Goal: Register for event/course

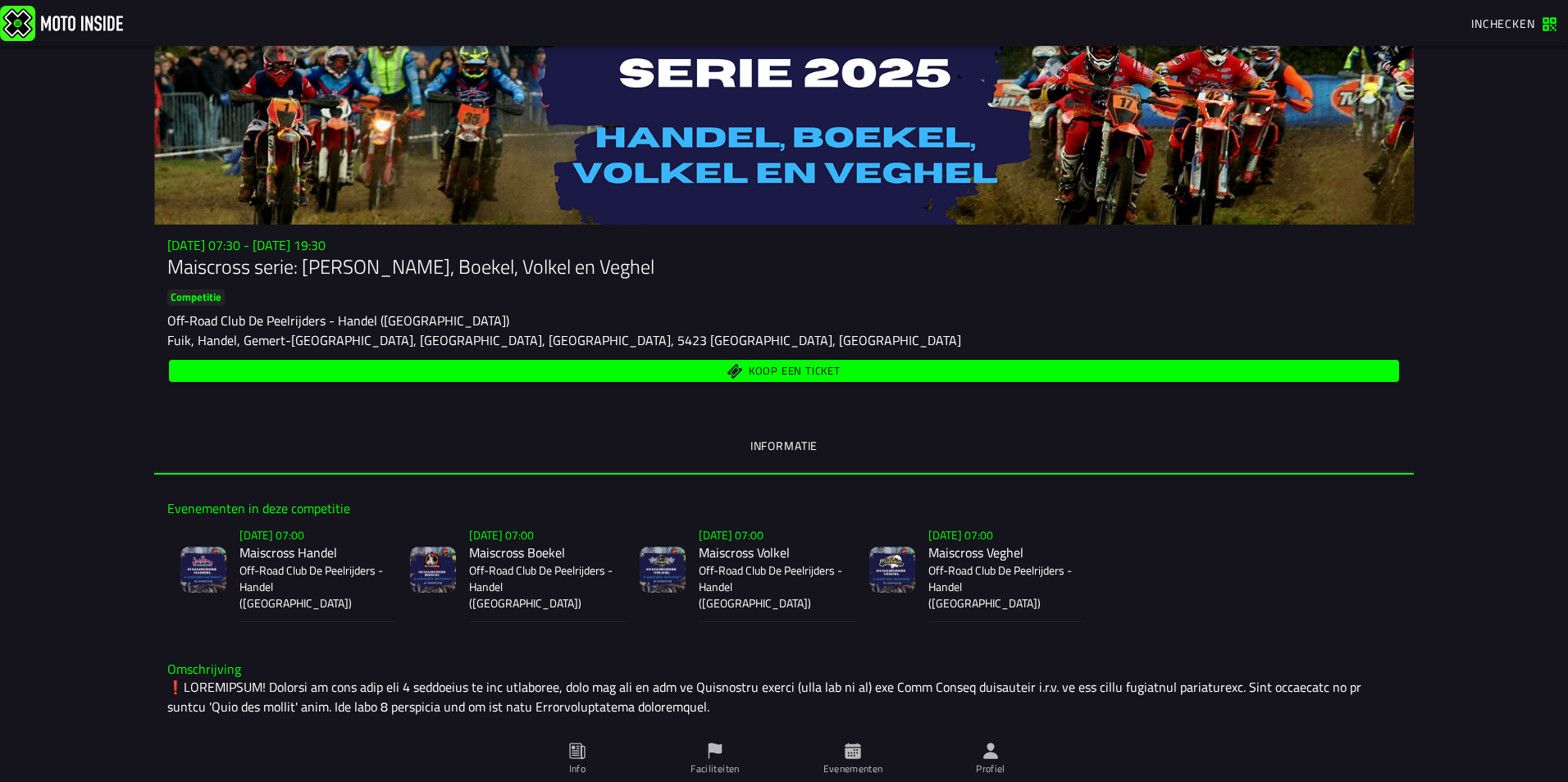
scroll to position [29, 0]
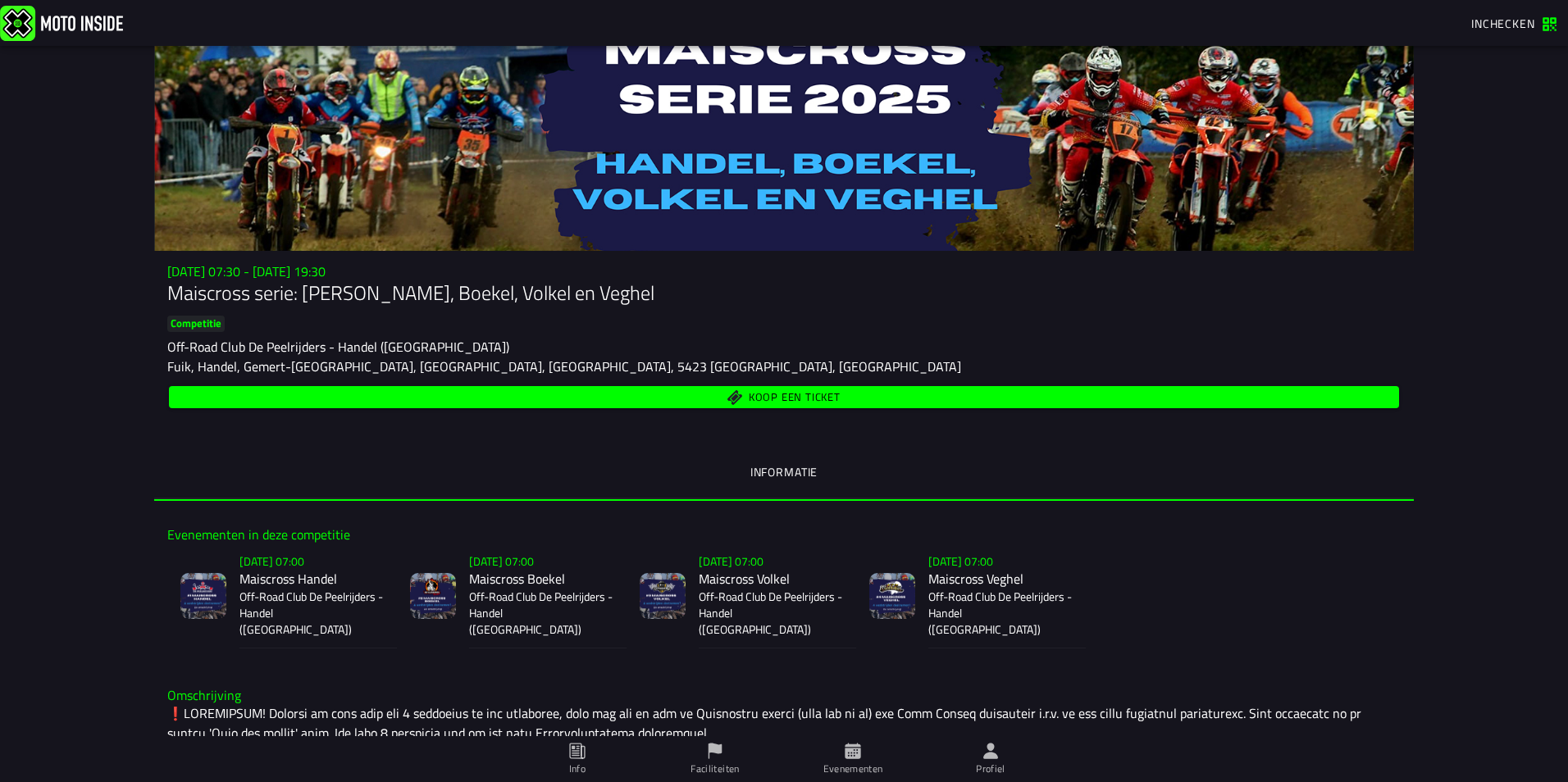
click at [289, 578] on h2 "Maiscross Handel" at bounding box center [312, 579] width 145 height 15
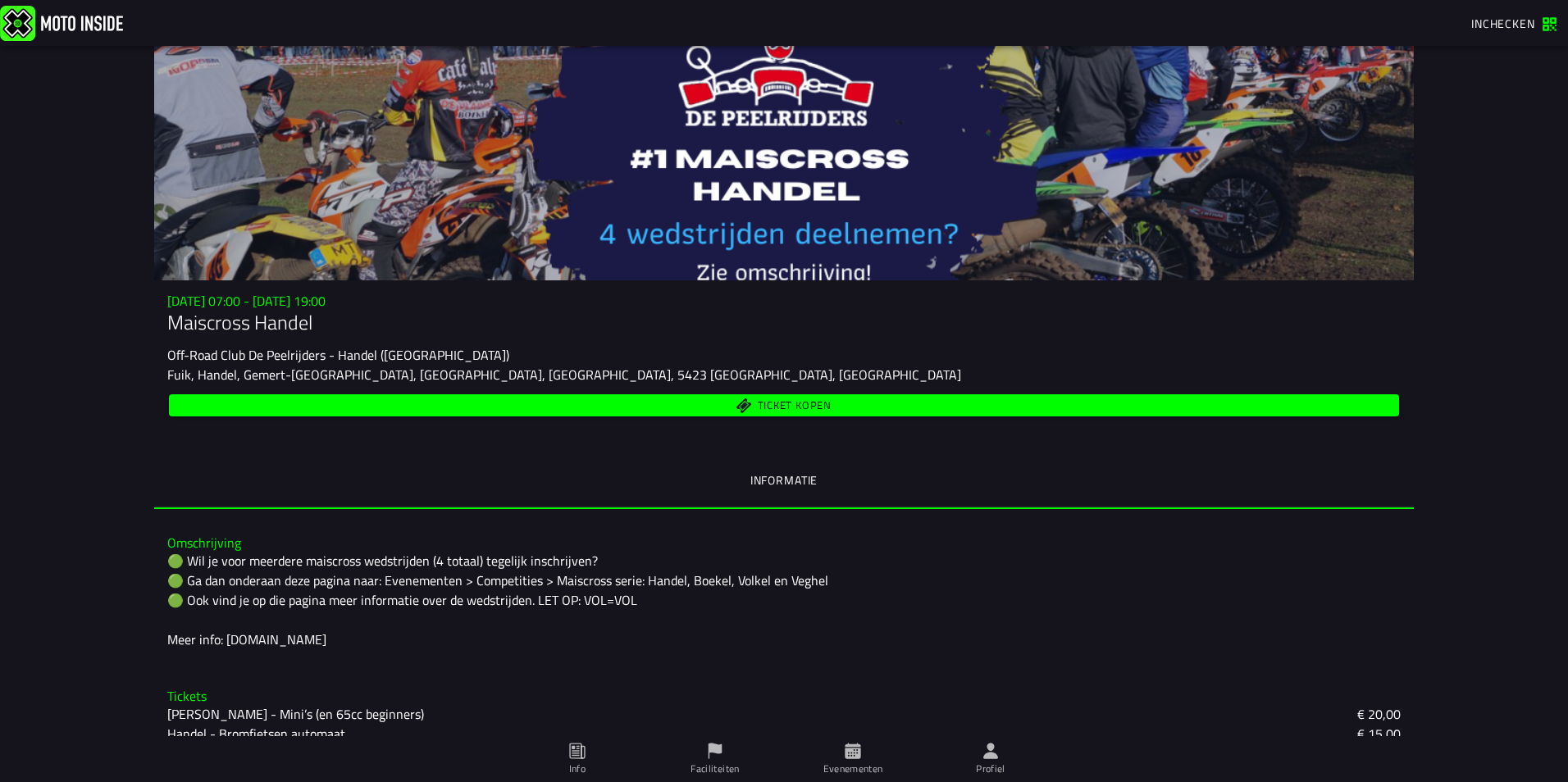
click at [586, 405] on span "Ticket kopen" at bounding box center [784, 405] width 1211 height 15
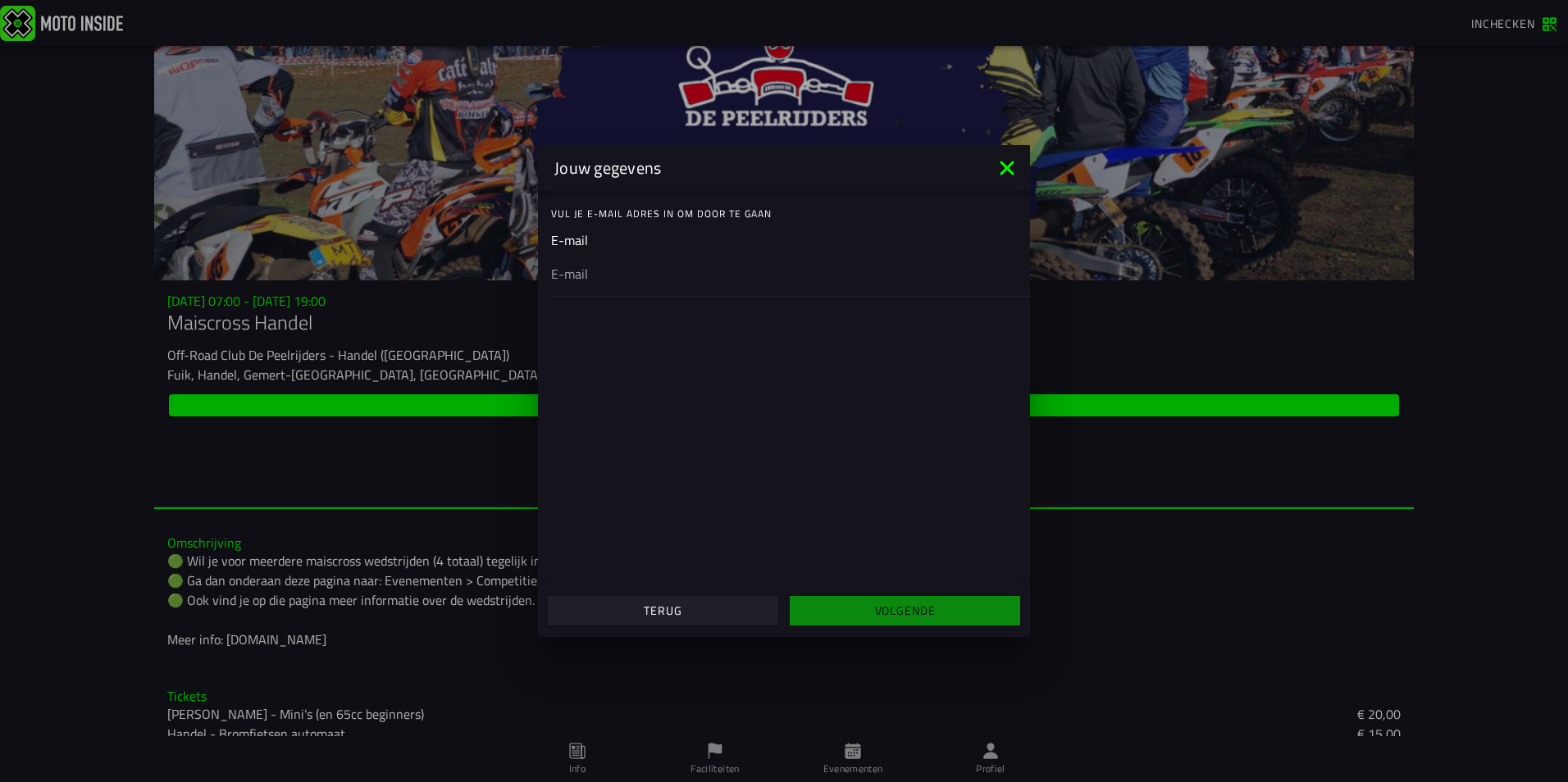
click at [1005, 158] on icon at bounding box center [1006, 168] width 27 height 27
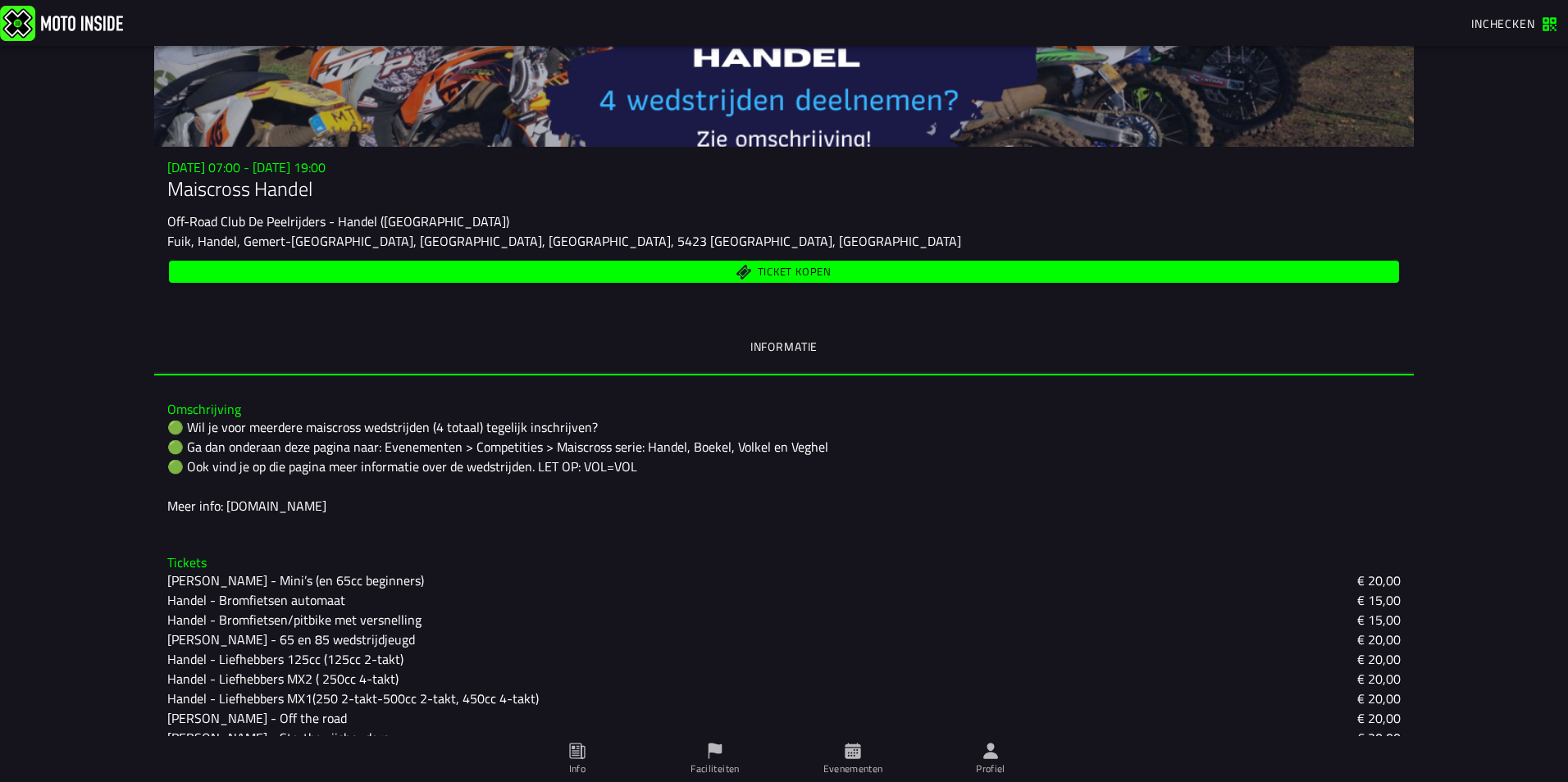
scroll to position [292, 0]
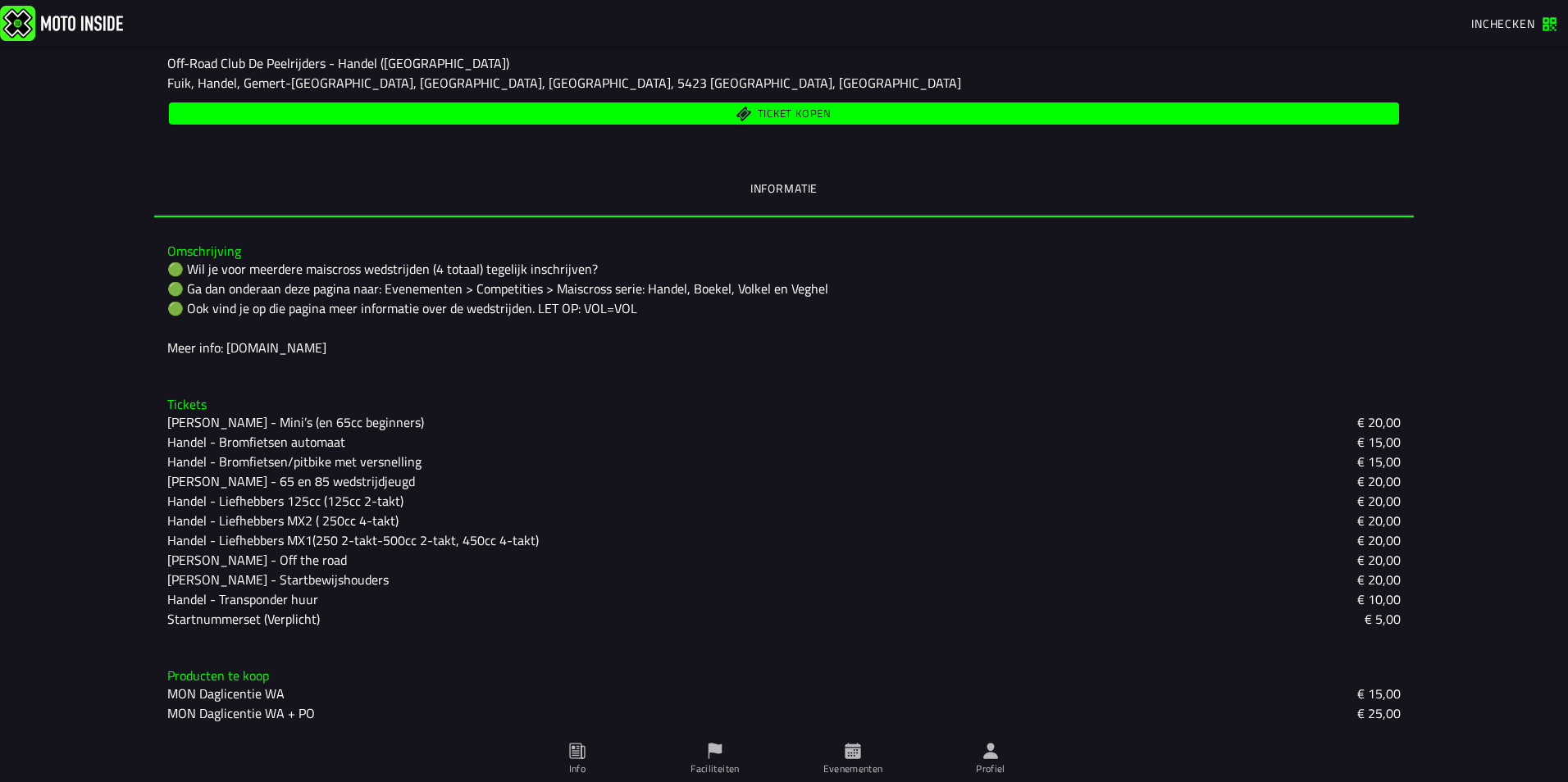
click at [0, 0] on slot "[PERSON_NAME] - Mini’s (en 65cc beginners)" at bounding box center [0, 0] width 0 height 0
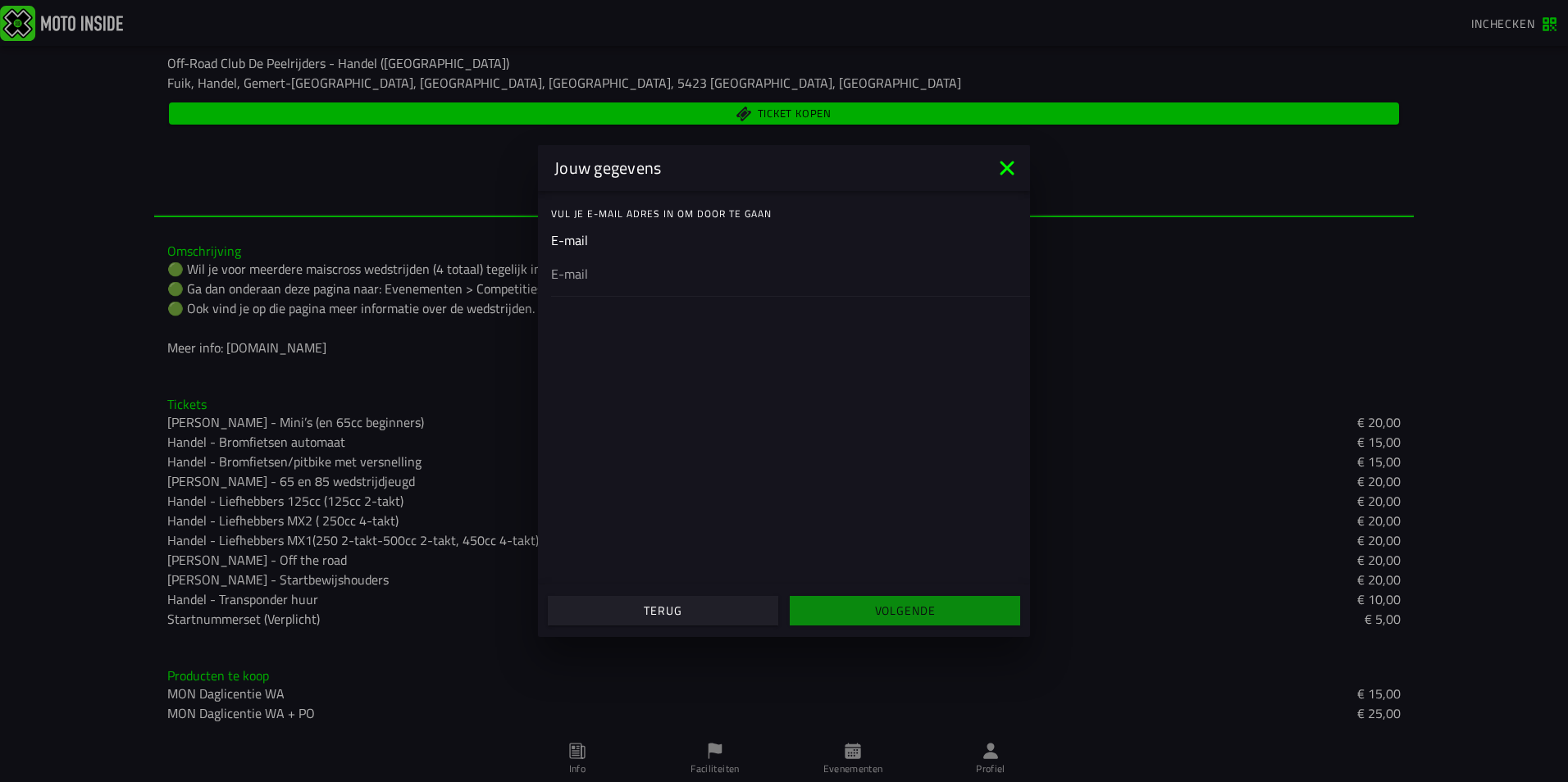
click at [1007, 161] on icon at bounding box center [1006, 168] width 27 height 27
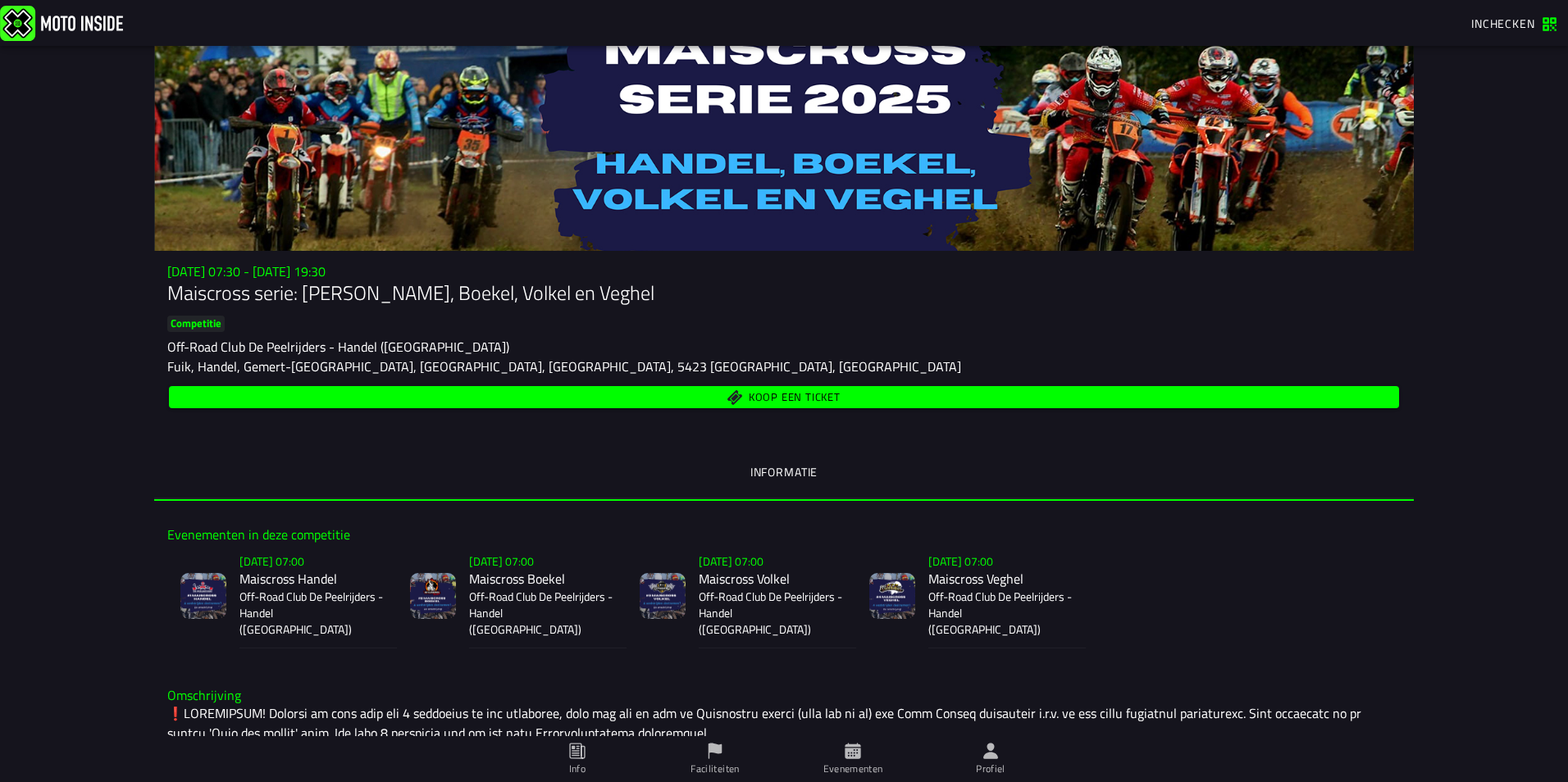
click at [0, 0] on slot "[DATE] 07:00" at bounding box center [0, 0] width 0 height 0
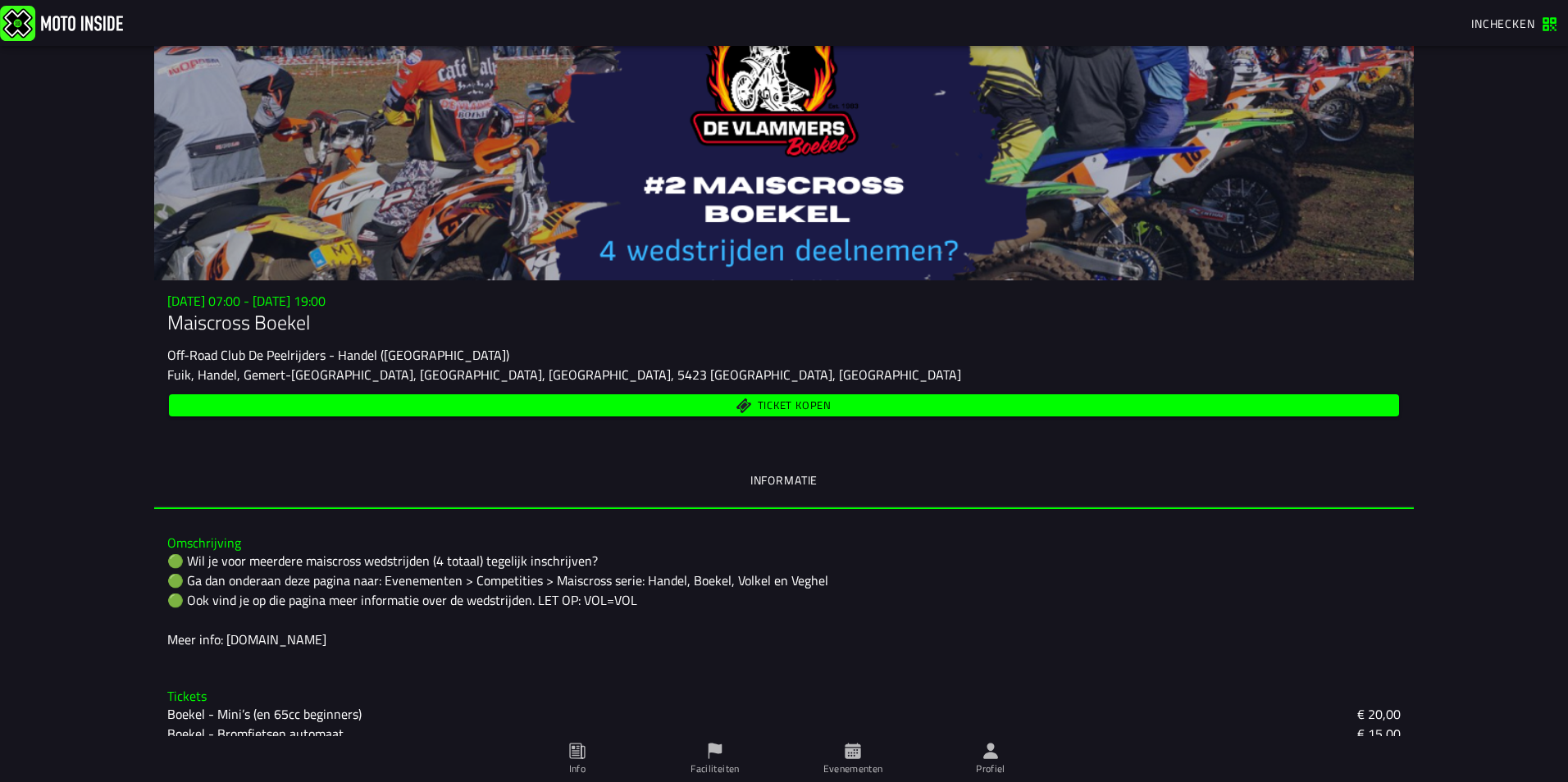
click at [780, 250] on div at bounding box center [784, 164] width 1260 height 235
